Goal: Information Seeking & Learning: Learn about a topic

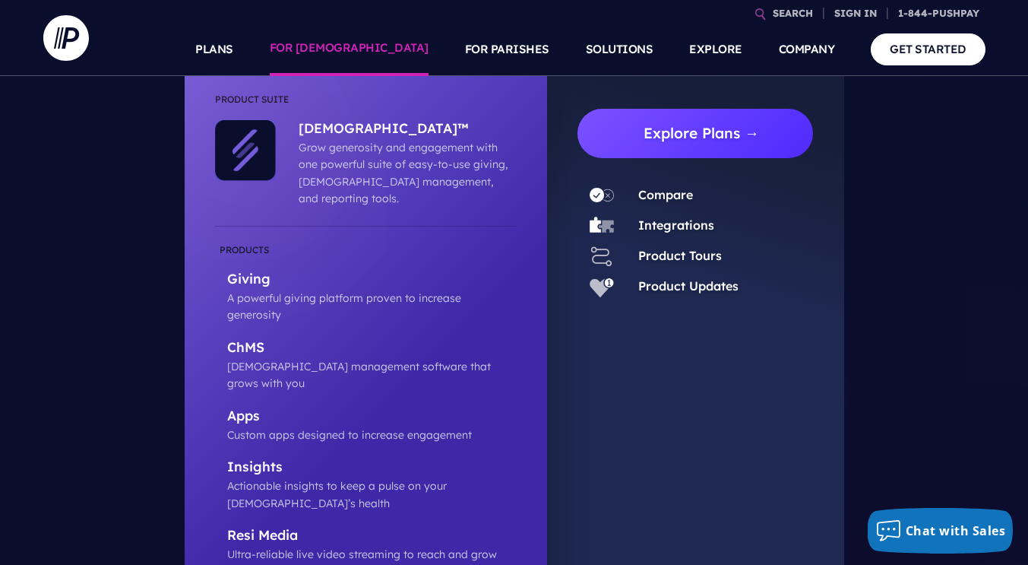
click at [656, 132] on link "Explore Plans →" at bounding box center [702, 133] width 224 height 49
